Goal: Task Accomplishment & Management: Manage account settings

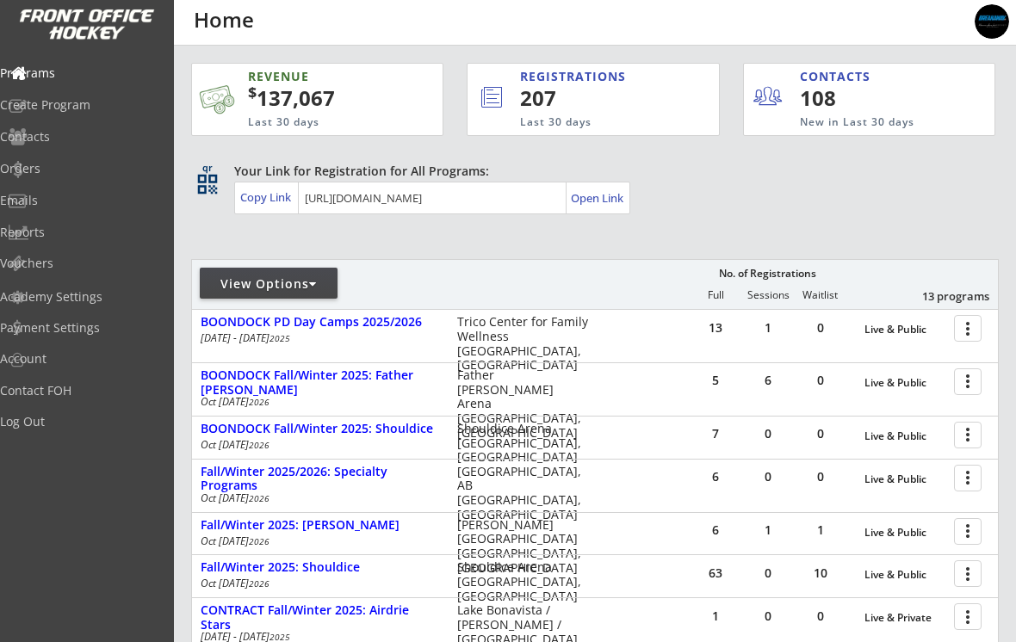
click at [965, 528] on div at bounding box center [971, 531] width 30 height 30
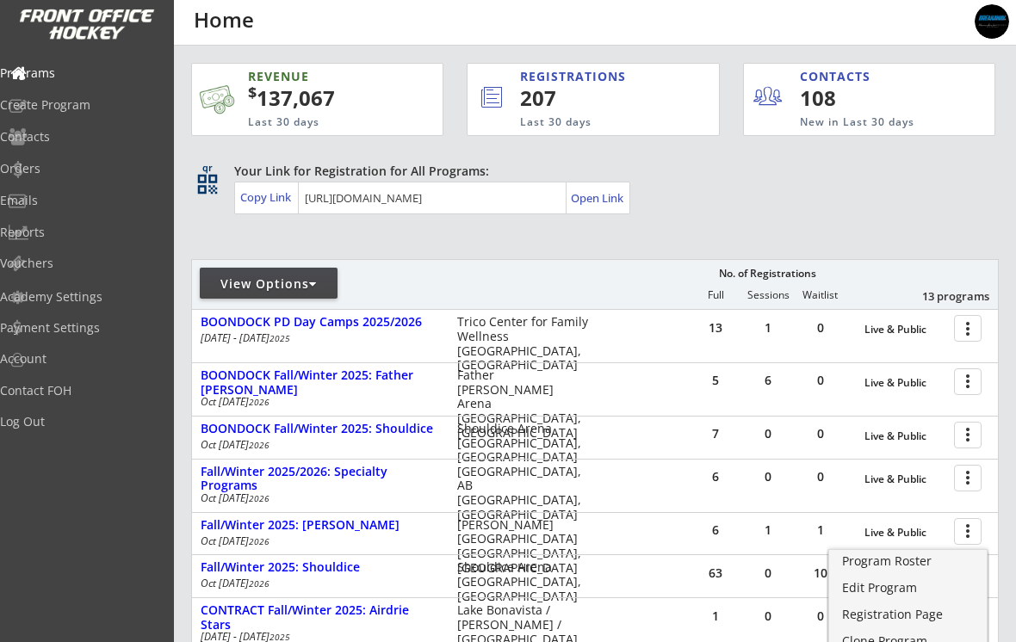
click at [924, 560] on div "Program Roster" at bounding box center [908, 561] width 132 height 12
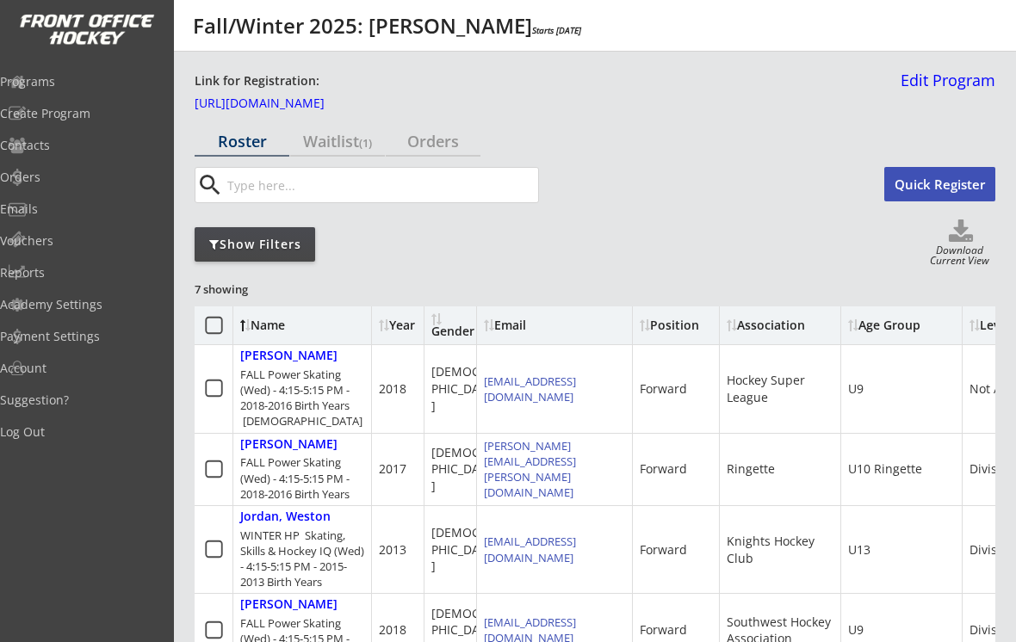
click at [950, 81] on link "Edit Program" at bounding box center [945, 87] width 102 height 30
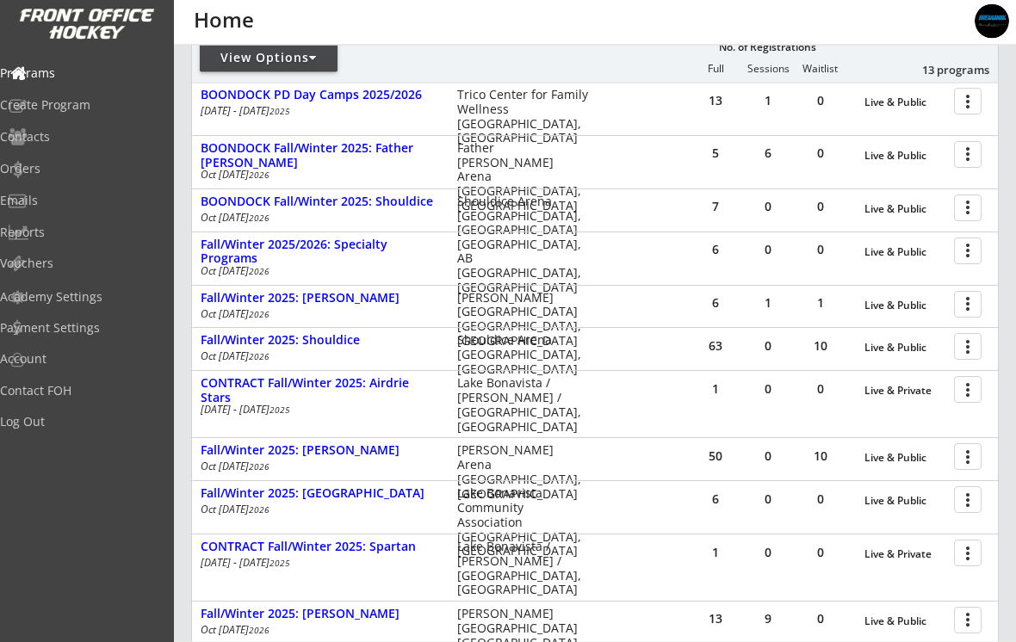
scroll to position [227, 0]
click at [264, 381] on div "CONTRACT Fall/Winter 2025: Airdrie Stars" at bounding box center [320, 390] width 239 height 29
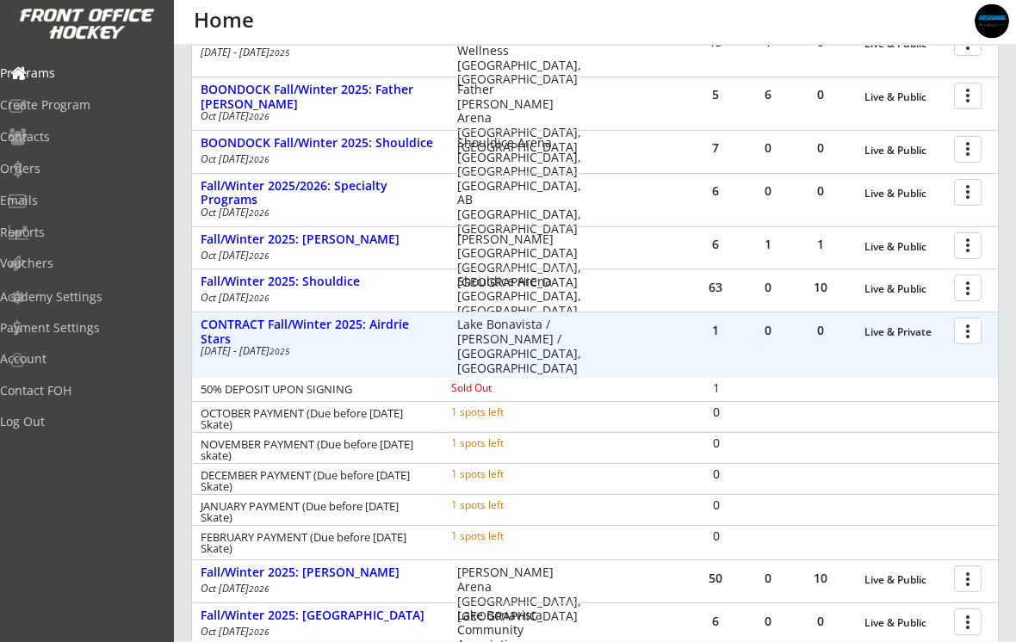
scroll to position [287, 0]
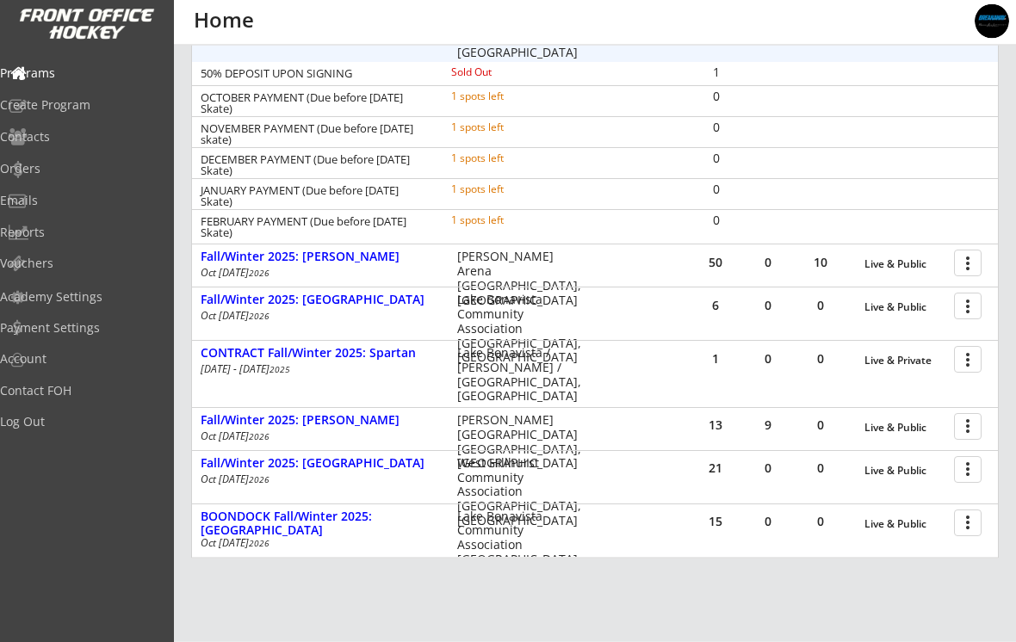
click at [247, 351] on div "CONTRACT Fall/Winter 2025: Spartan" at bounding box center [320, 354] width 239 height 15
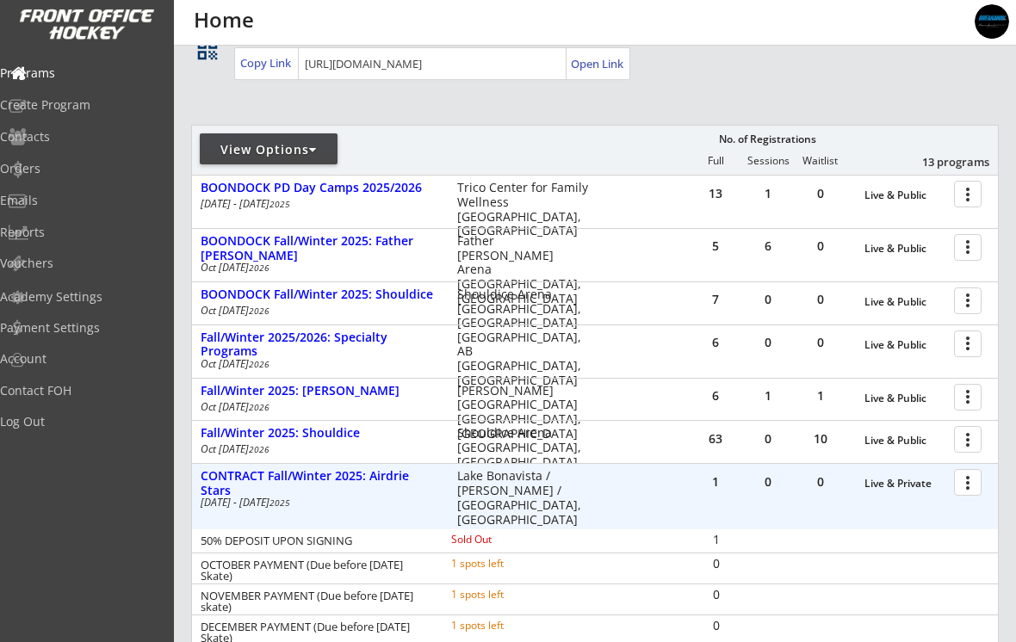
click at [283, 480] on div "CONTRACT Fall/Winter 2025: Airdrie Stars" at bounding box center [320, 483] width 239 height 29
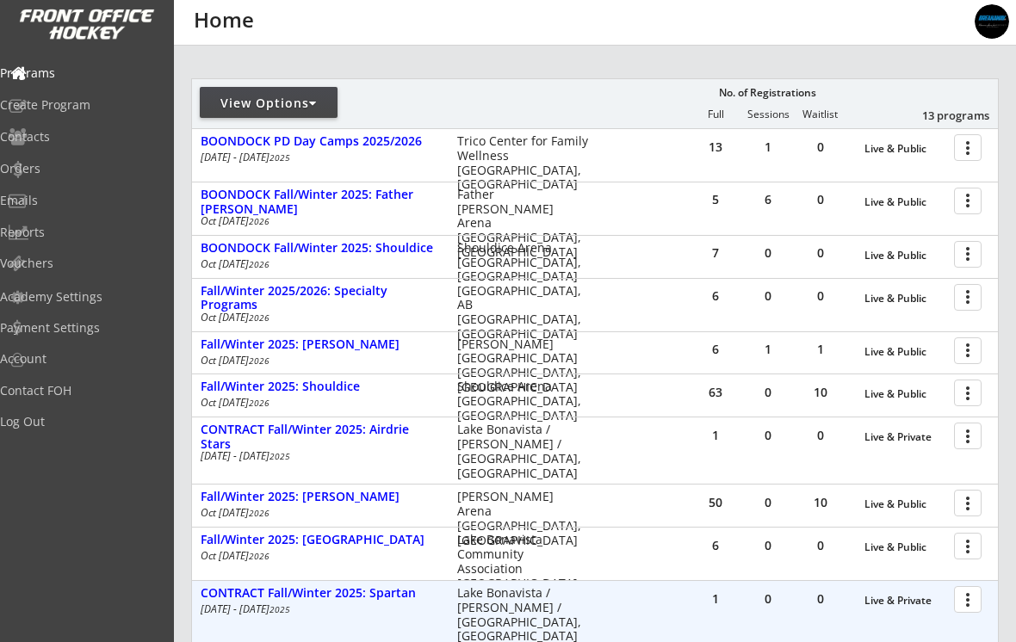
scroll to position [251, 0]
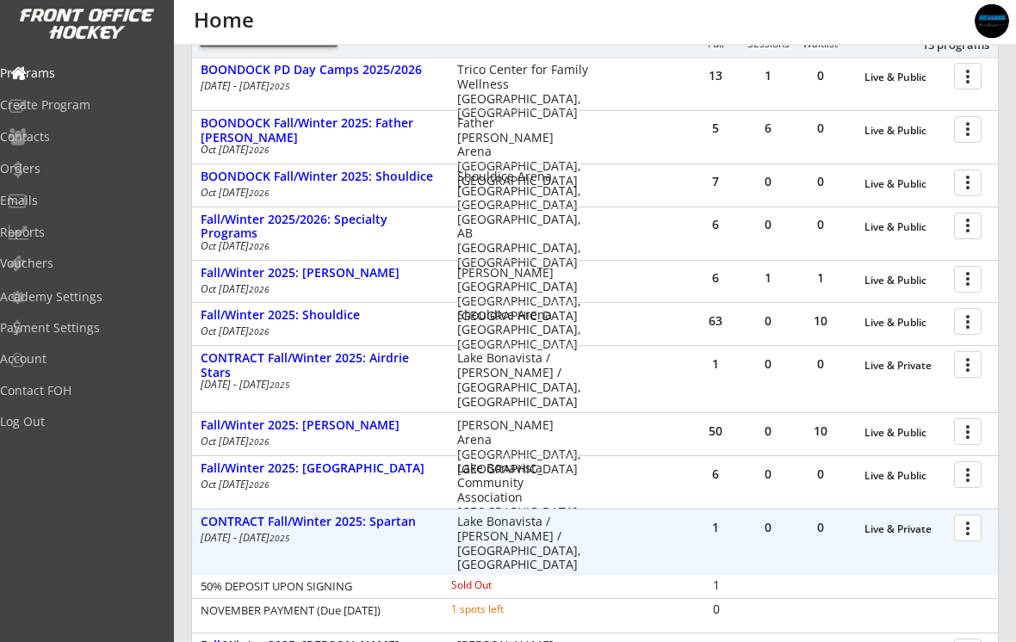
click at [298, 520] on div "CONTRACT Fall/Winter 2025: Spartan" at bounding box center [320, 523] width 239 height 15
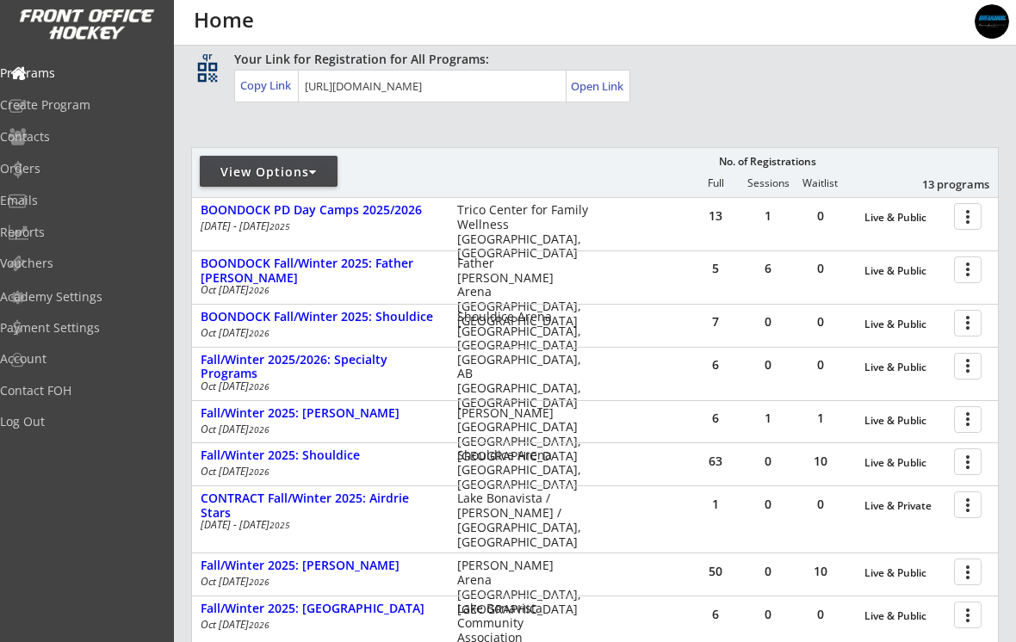
scroll to position [0, 0]
